Goal: Register for event/course

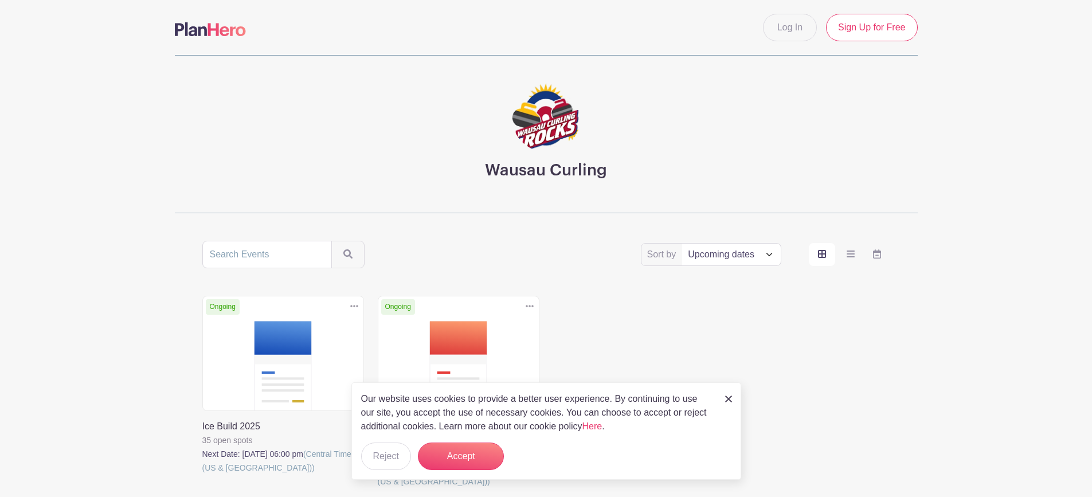
click at [202, 475] on link at bounding box center [202, 475] width 0 height 0
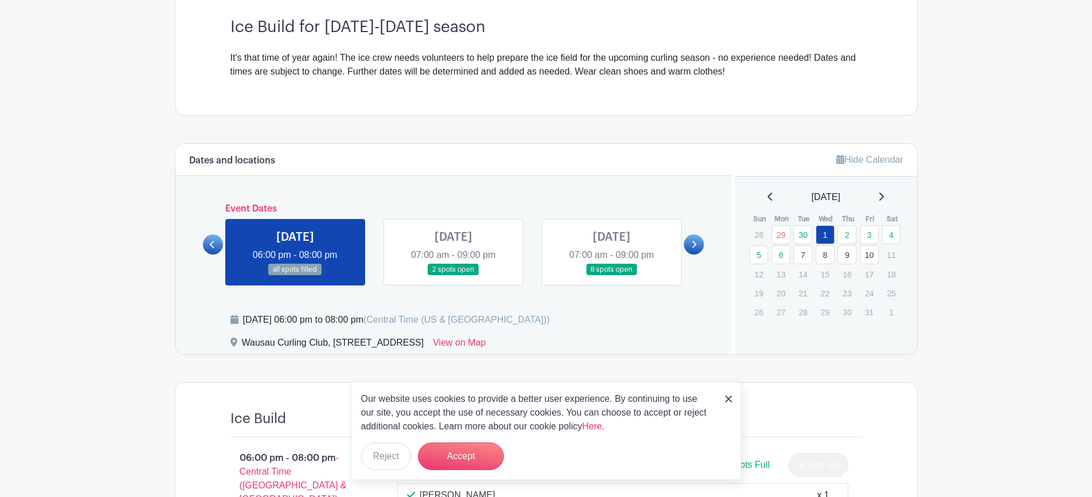
scroll to position [344, 0]
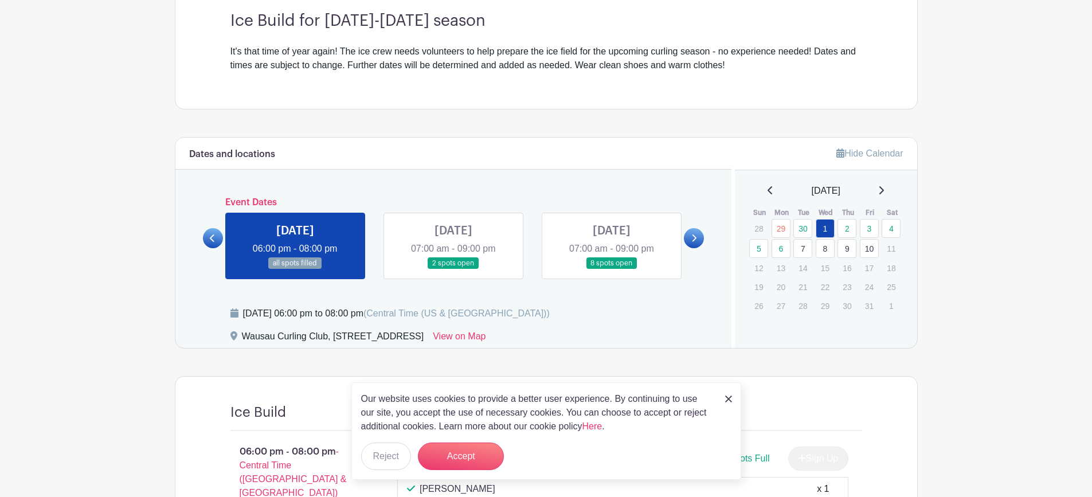
click at [295, 269] on link at bounding box center [295, 269] width 0 height 0
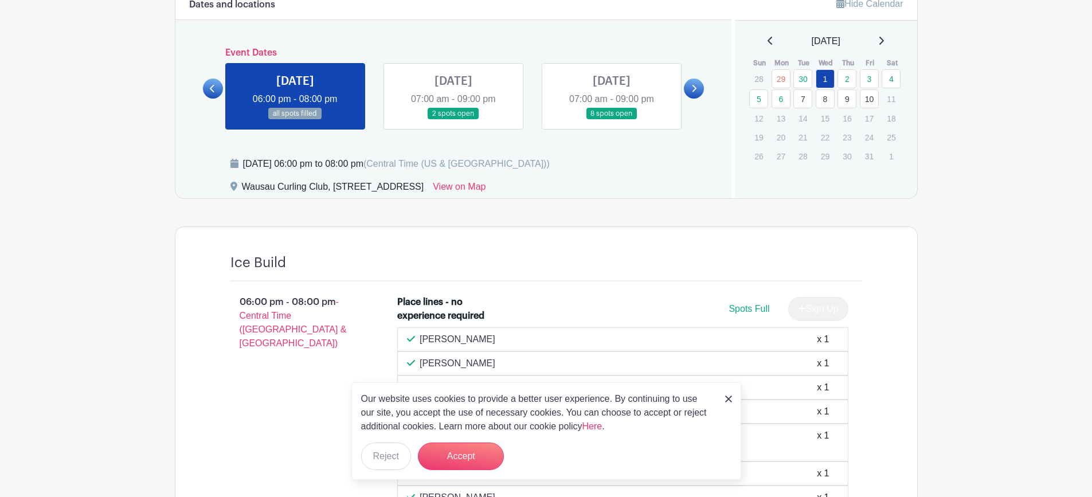
scroll to position [376, 0]
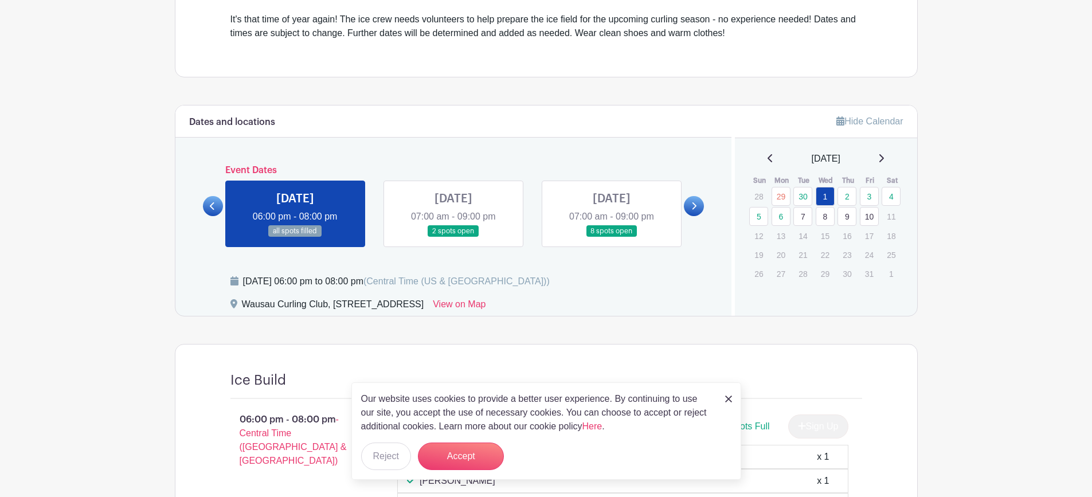
click at [695, 206] on icon at bounding box center [693, 206] width 5 height 9
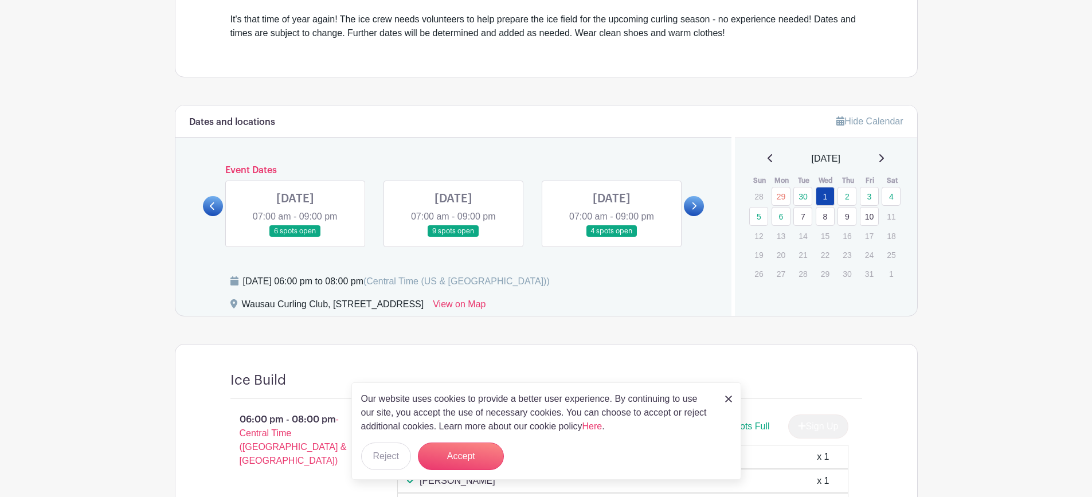
click at [295, 237] on link at bounding box center [295, 237] width 0 height 0
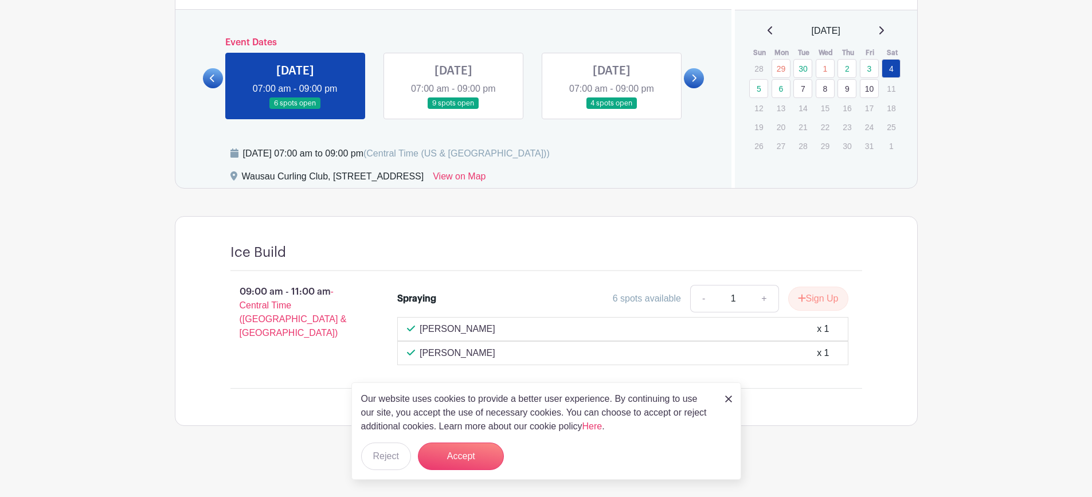
scroll to position [504, 0]
click at [211, 80] on icon at bounding box center [212, 77] width 5 height 9
